Goal: Information Seeking & Learning: Learn about a topic

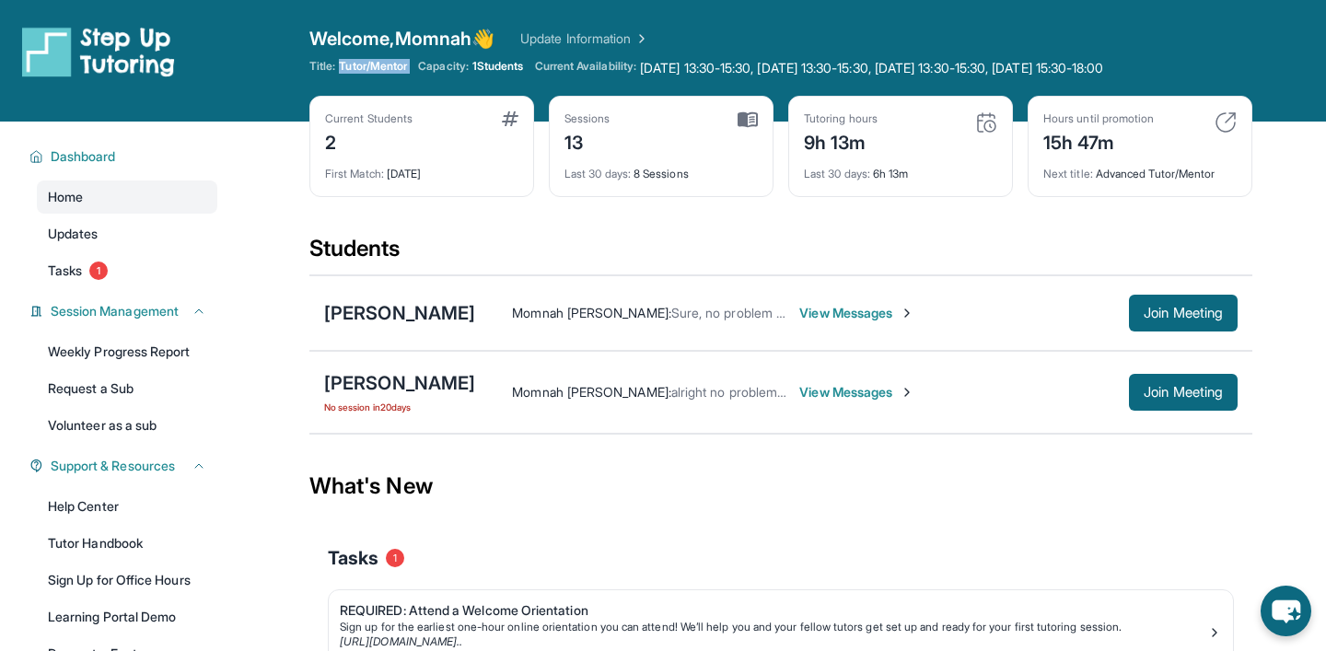
drag, startPoint x: 341, startPoint y: 66, endPoint x: 417, endPoint y: 66, distance: 76.4
click at [417, 66] on div "Title: Tutor/Mentor Capacity: 1 Students Current Availability: [DATE] 13:30-15:…" at bounding box center [780, 68] width 943 height 18
copy span "Tutor/Mentor"
click at [416, 66] on div "Title: Tutor/Mentor Capacity: 1 Students Current Availability: [DATE] 13:30-15:…" at bounding box center [780, 68] width 943 height 18
drag, startPoint x: 1099, startPoint y: 176, endPoint x: 1217, endPoint y: 175, distance: 118.8
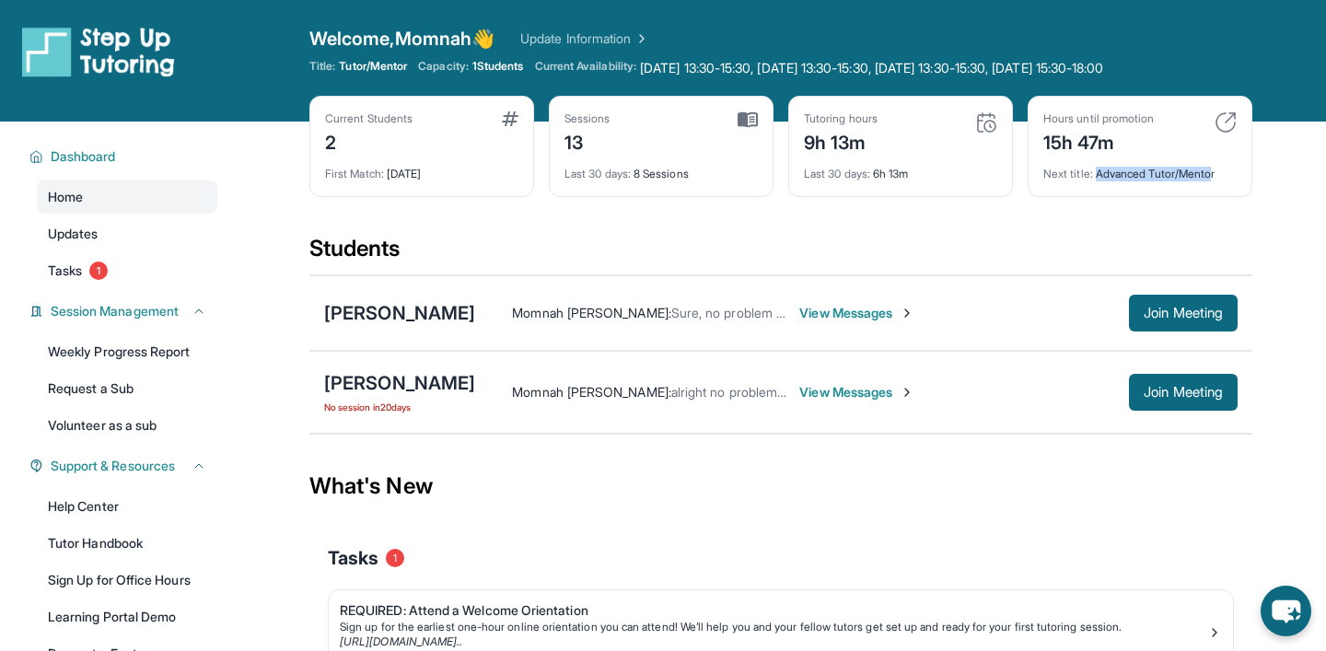
click at [1217, 175] on div "Next title : Advanced Tutor/Mentor" at bounding box center [1139, 169] width 193 height 26
copy div "Advanced Tutor/[PERSON_NAME]"
click at [1226, 173] on div "Next title : Advanced Tutor/Mentor" at bounding box center [1139, 169] width 193 height 26
drag, startPoint x: 1226, startPoint y: 173, endPoint x: 1107, endPoint y: 173, distance: 118.8
click at [1107, 173] on div "Next title : Advanced Tutor/Mentor" at bounding box center [1139, 169] width 193 height 26
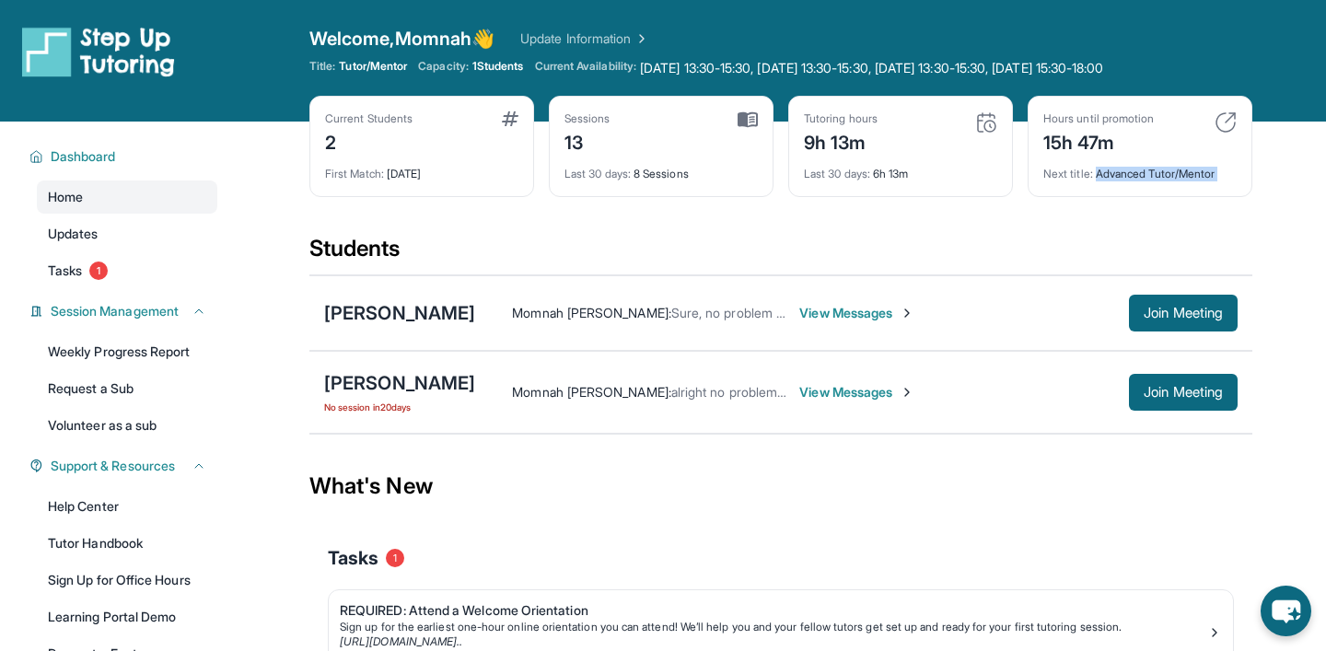
copy div "Advanced Tutor/Mentor"
click at [1107, 173] on div "Next title : Advanced Tutor/Mentor" at bounding box center [1139, 169] width 193 height 26
